Goal: Task Accomplishment & Management: Complete application form

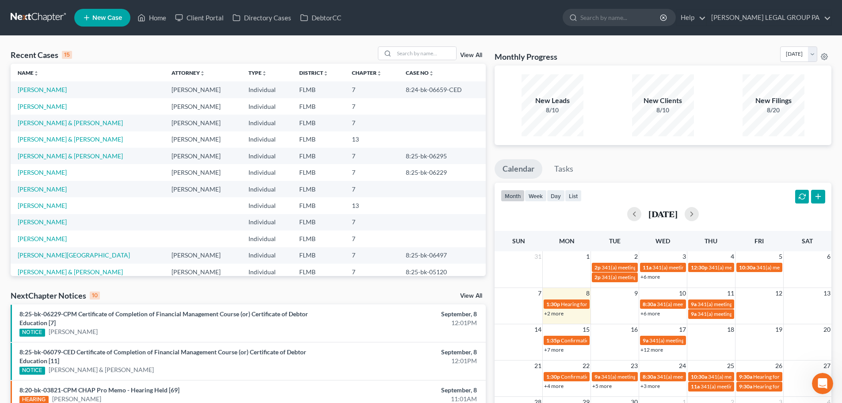
click at [93, 16] on span "New Case" at bounding box center [107, 18] width 30 height 7
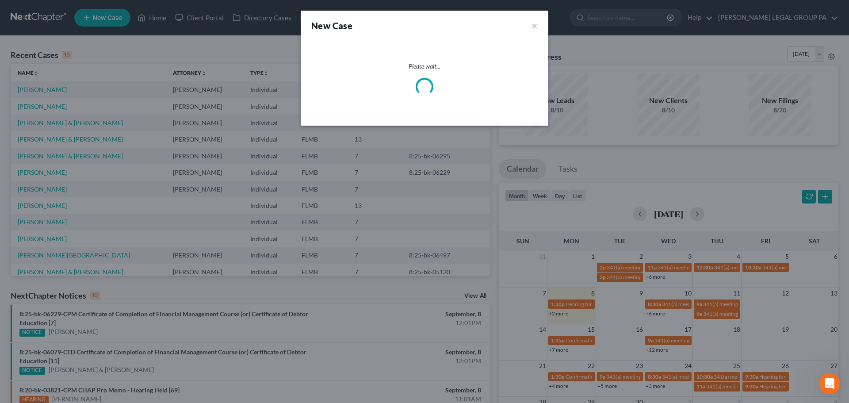
select select "15"
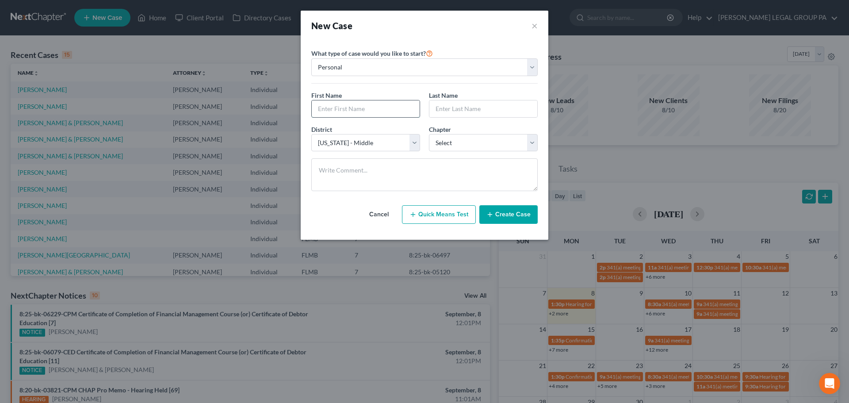
click at [352, 107] on input "text" at bounding box center [366, 108] width 108 height 17
type input "[PERSON_NAME]"
click at [469, 100] on div at bounding box center [483, 109] width 109 height 18
click at [471, 111] on input "text" at bounding box center [483, 108] width 108 height 17
type input "[PERSON_NAME]"
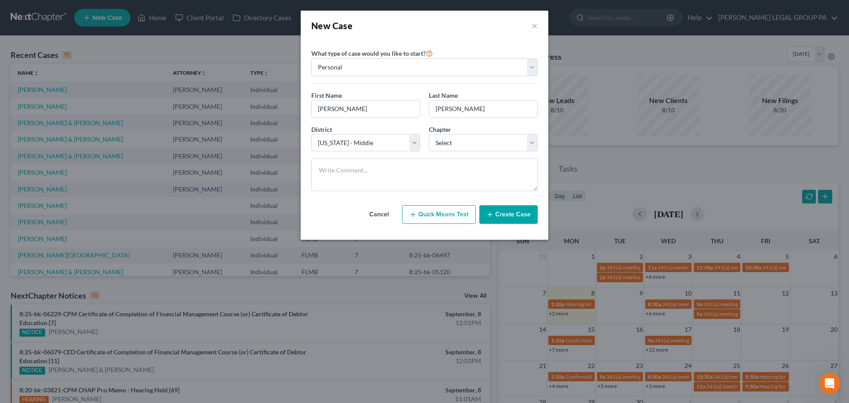
click at [502, 213] on button "Create Case" at bounding box center [508, 214] width 58 height 19
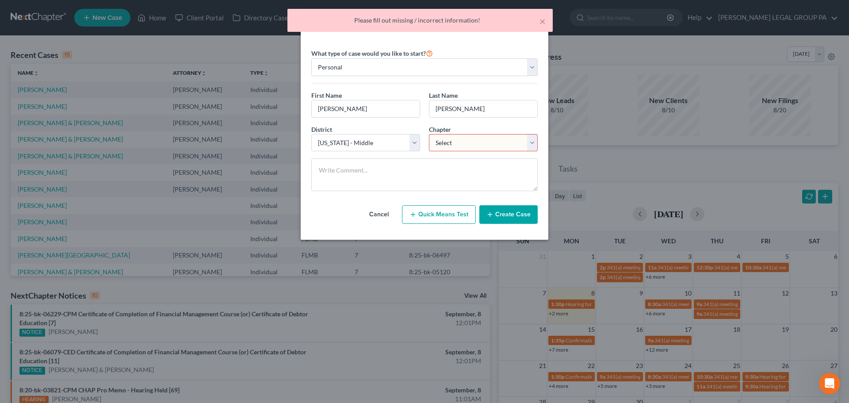
click at [460, 138] on select "Select 7 11 12 13" at bounding box center [483, 143] width 109 height 18
select select "0"
click at [429, 134] on select "Select 7 11 12 13" at bounding box center [483, 143] width 109 height 18
click at [502, 213] on button "Create Case" at bounding box center [508, 214] width 58 height 19
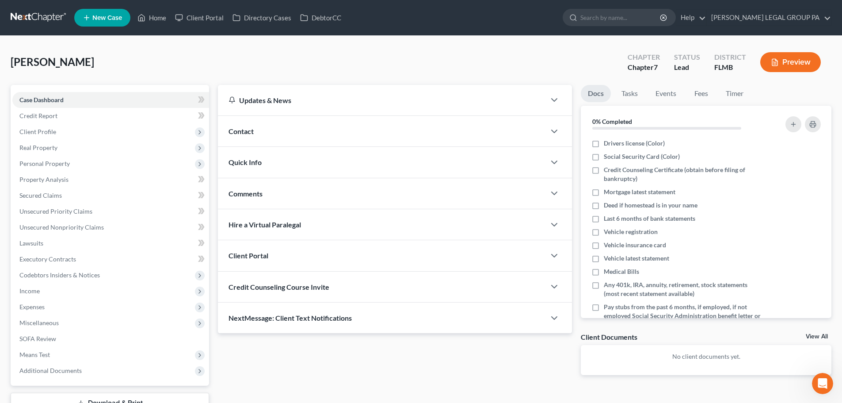
click at [465, 294] on div "Credit Counseling Course Invite" at bounding box center [382, 286] width 328 height 31
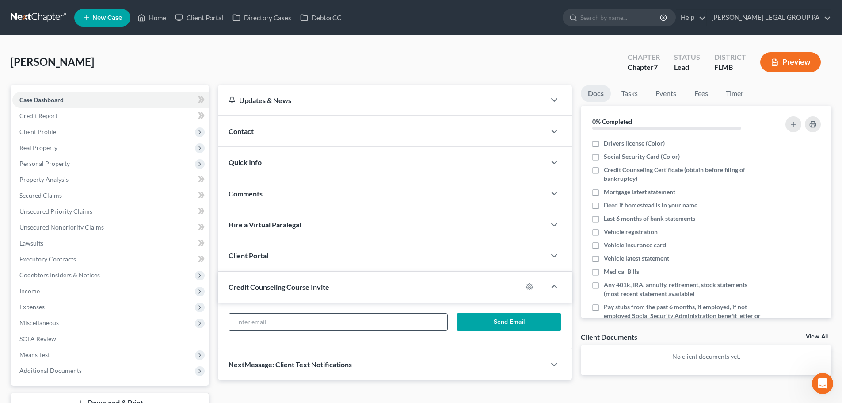
click at [339, 319] on input "text" at bounding box center [338, 321] width 218 height 17
click at [301, 305] on div "Send Email" at bounding box center [395, 325] width 354 height 46
click at [287, 318] on input "text" at bounding box center [338, 321] width 218 height 17
click at [260, 323] on input "text" at bounding box center [338, 321] width 218 height 17
paste input "[EMAIL_ADDRESS][DOMAIN_NAME]"
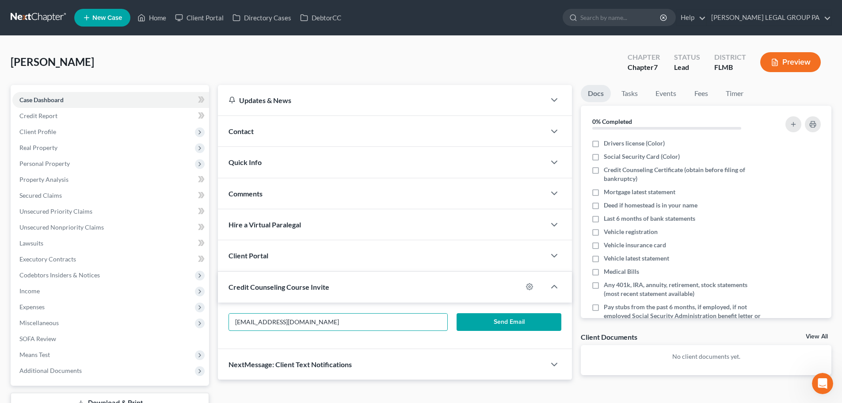
type input "[EMAIL_ADDRESS][DOMAIN_NAME]"
click at [472, 319] on button "Send Email" at bounding box center [509, 322] width 105 height 18
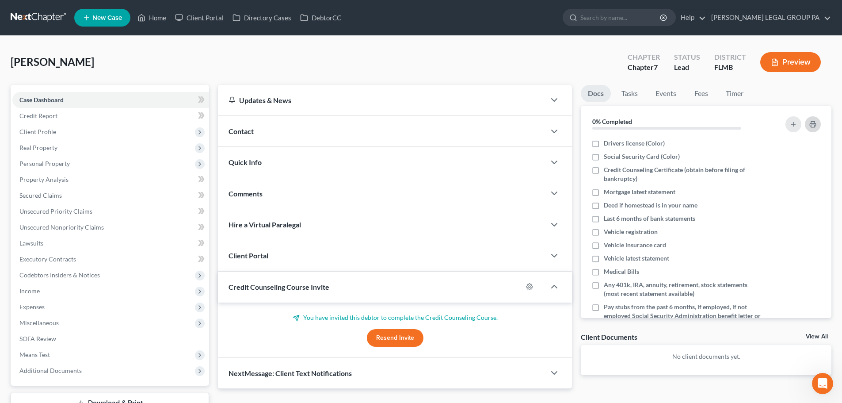
click at [810, 126] on icon "button" at bounding box center [812, 124] width 7 height 7
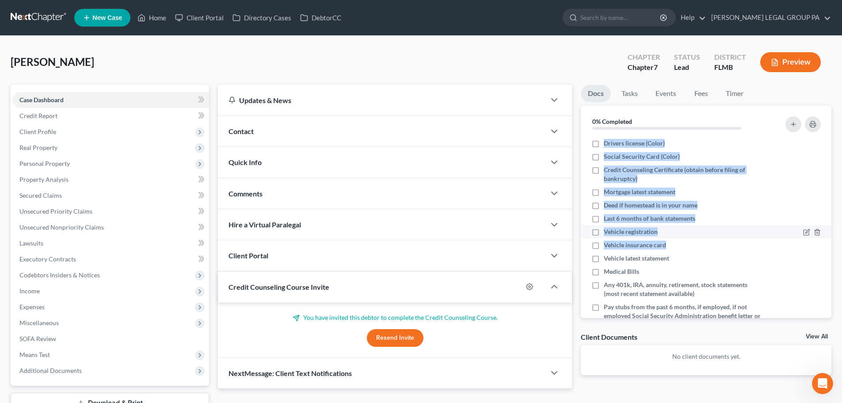
drag, startPoint x: 591, startPoint y: 143, endPoint x: 683, endPoint y: 235, distance: 129.7
click at [684, 244] on ul "Drivers license (Color) Social Security Card (Color) Credit Counseling Certific…" at bounding box center [706, 258] width 237 height 243
click at [683, 234] on div "Vehicle registration" at bounding box center [677, 231] width 170 height 9
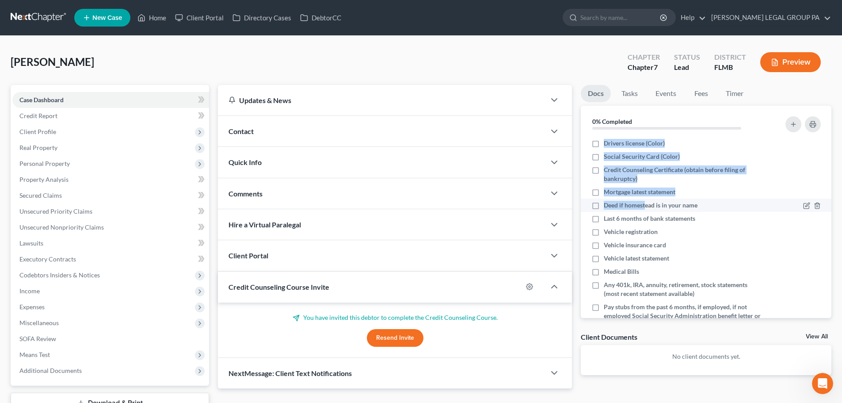
drag, startPoint x: 587, startPoint y: 144, endPoint x: 645, endPoint y: 203, distance: 83.5
click at [645, 207] on ul "Drivers license (Color) Social Security Card (Color) Credit Counseling Certific…" at bounding box center [706, 258] width 237 height 243
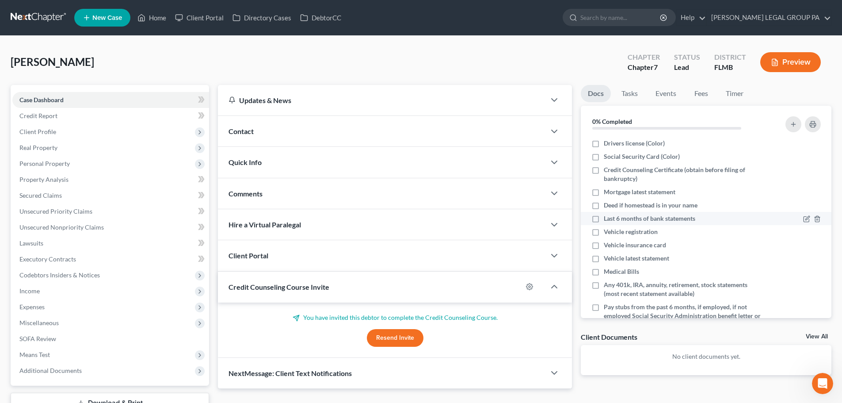
click at [666, 212] on li "Last 6 months of bank statements" at bounding box center [706, 218] width 251 height 13
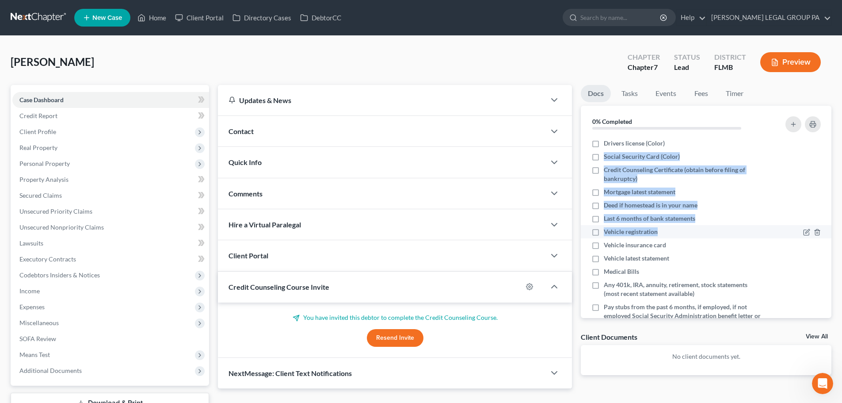
drag, startPoint x: 592, startPoint y: 141, endPoint x: 692, endPoint y: 237, distance: 137.9
click at [692, 237] on ul "Drivers license (Color) Social Security Card (Color) Credit Counseling Certific…" at bounding box center [706, 258] width 237 height 243
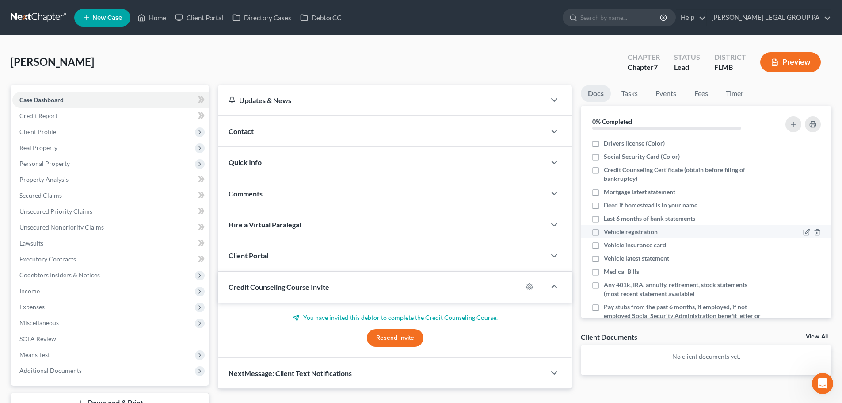
click at [691, 229] on div "Vehicle registration" at bounding box center [677, 231] width 170 height 9
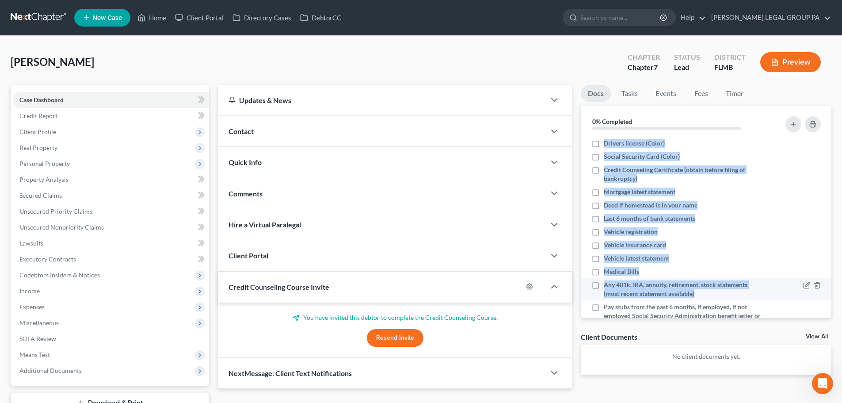
drag, startPoint x: 602, startPoint y: 142, endPoint x: 732, endPoint y: 281, distance: 189.5
click at [739, 290] on ul "Drivers license (Color) Social Security Card (Color) Credit Counseling Certific…" at bounding box center [706, 258] width 237 height 243
click at [713, 265] on li "Medical Bills" at bounding box center [706, 271] width 251 height 13
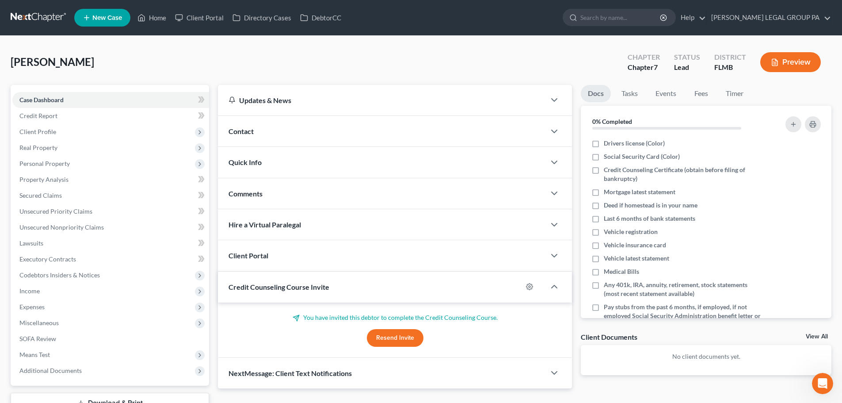
click at [321, 291] on div "Credit Counseling Course Invite" at bounding box center [370, 286] width 305 height 31
